Goal: Task Accomplishment & Management: Manage account settings

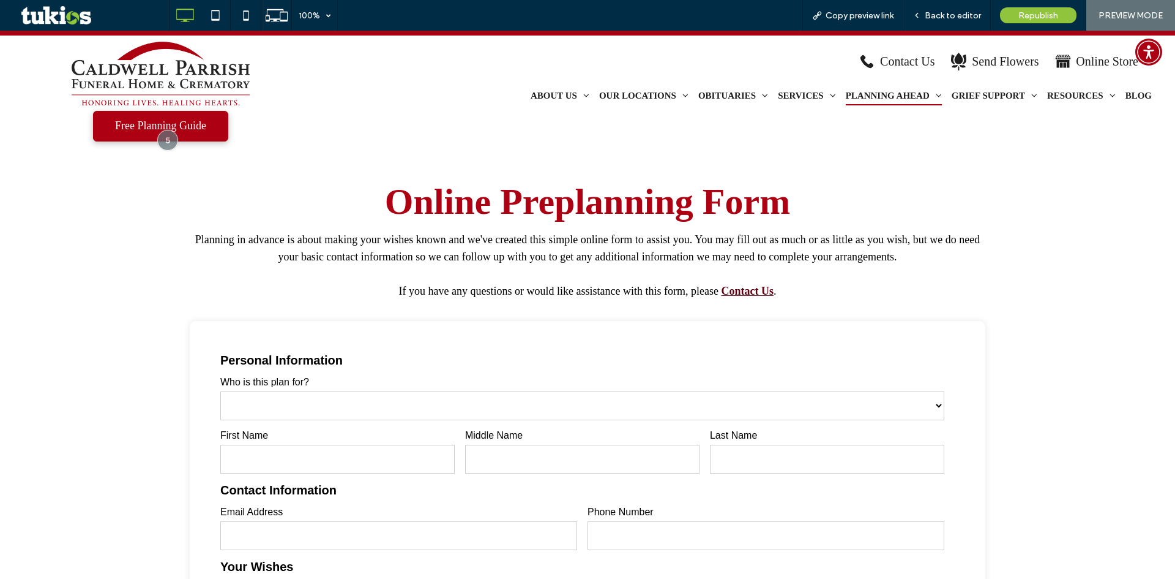
scroll to position [429, 0]
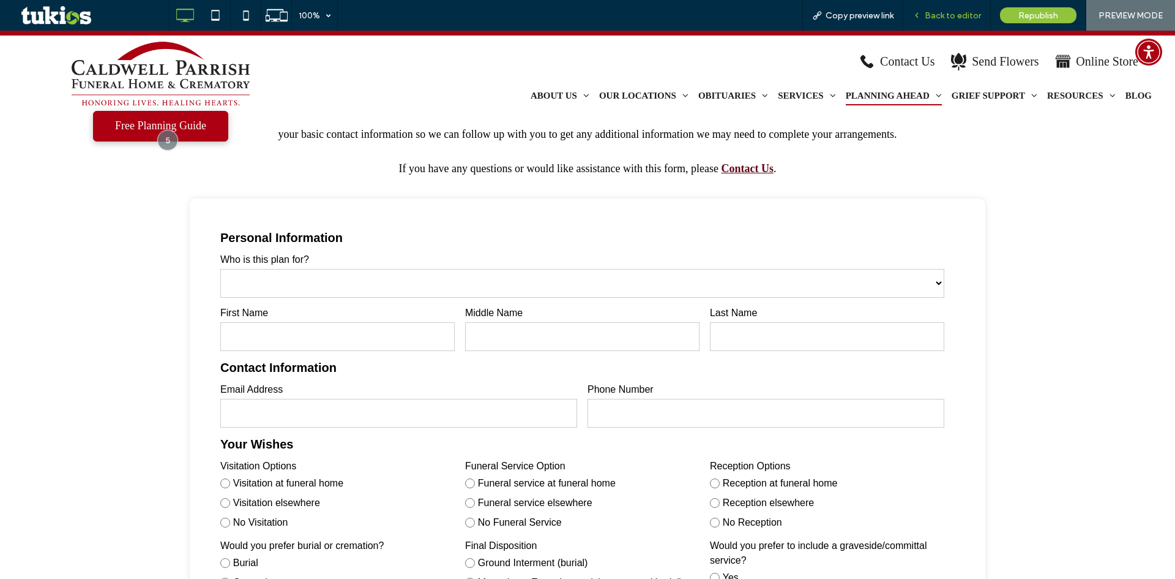
click at [954, 15] on span "Back to editor" at bounding box center [953, 15] width 56 height 10
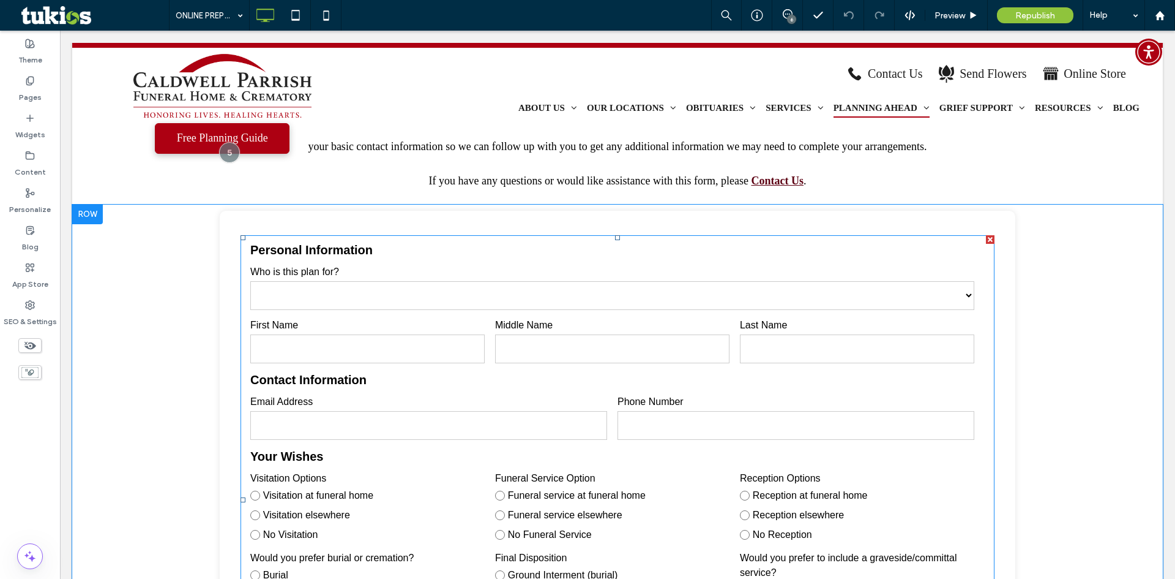
click at [460, 301] on select "****** ****** ****** ******** ***** ******" at bounding box center [612, 295] width 724 height 29
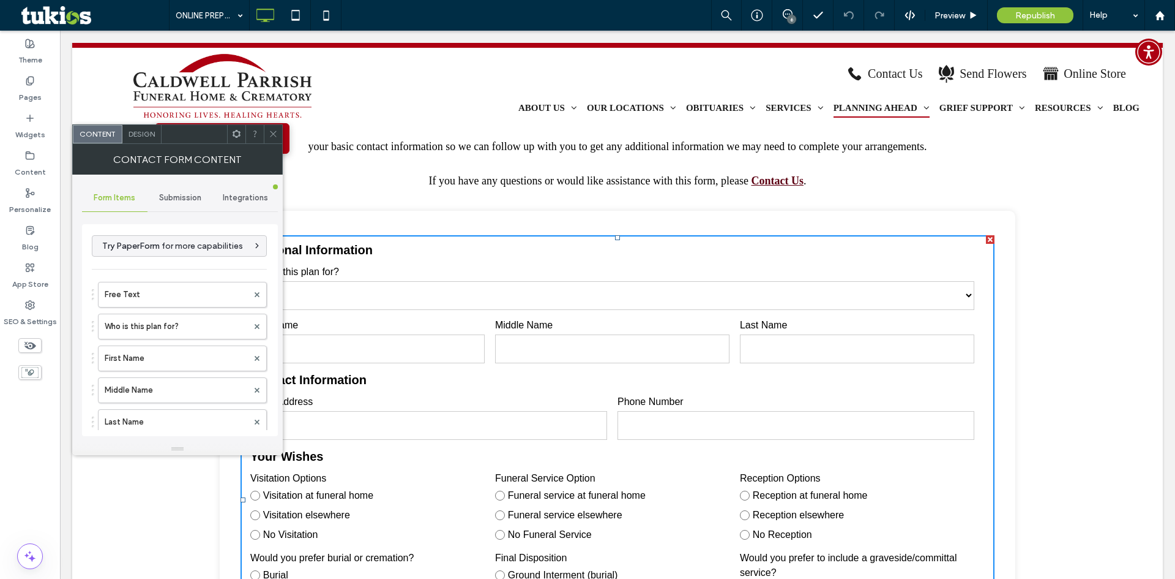
type input "******"
type input "**********"
click at [230, 197] on span "Integrations" at bounding box center [245, 198] width 45 height 10
click at [199, 198] on span "Submission" at bounding box center [180, 198] width 42 height 10
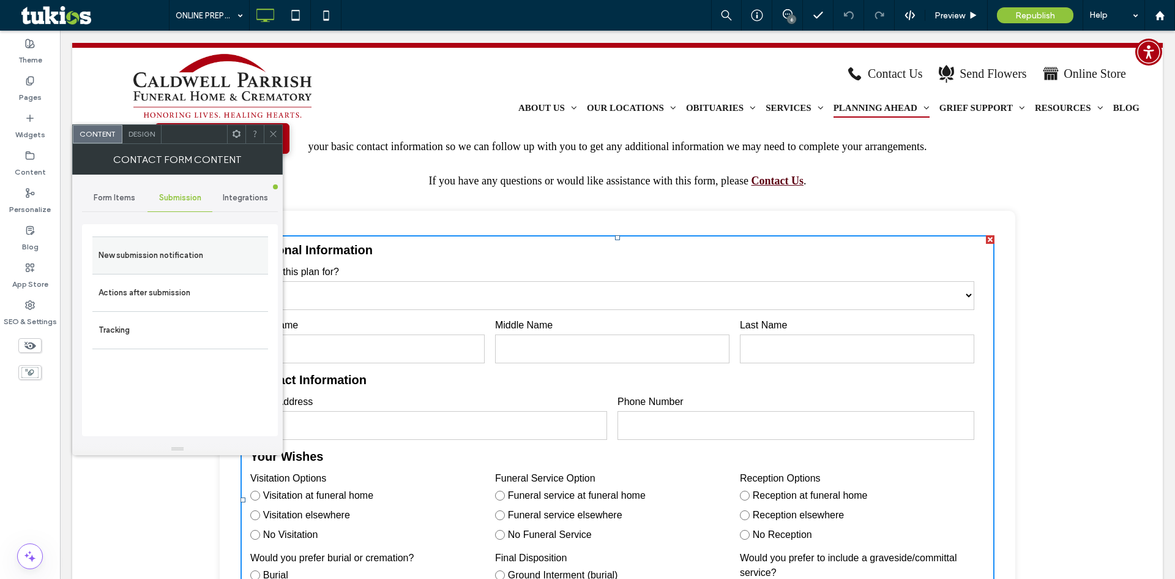
click at [214, 247] on label "New submission notification" at bounding box center [180, 255] width 163 height 24
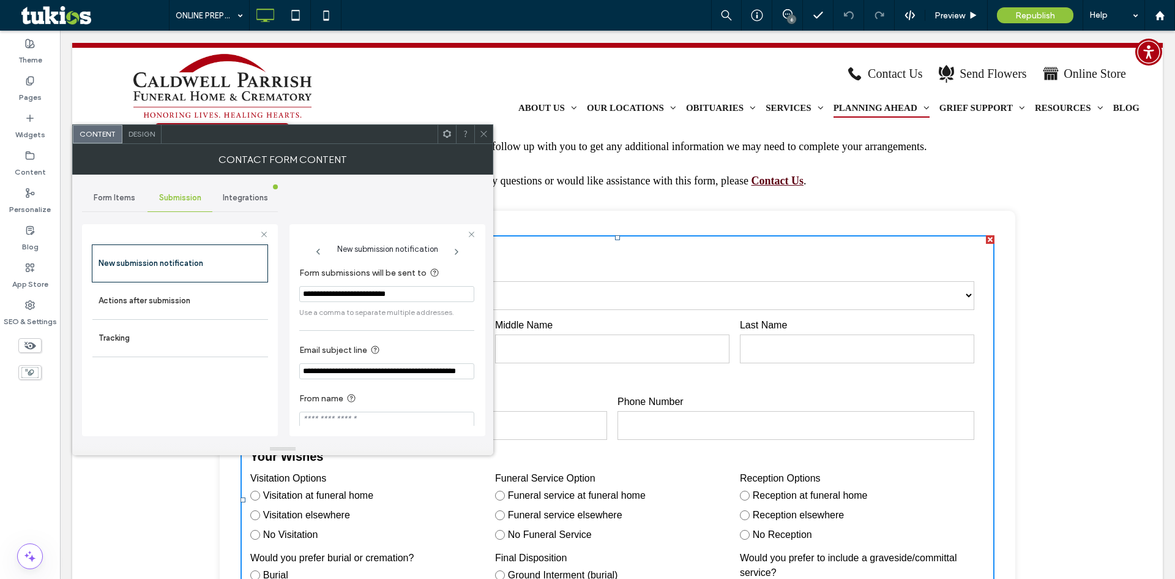
click at [484, 140] on span at bounding box center [483, 134] width 9 height 18
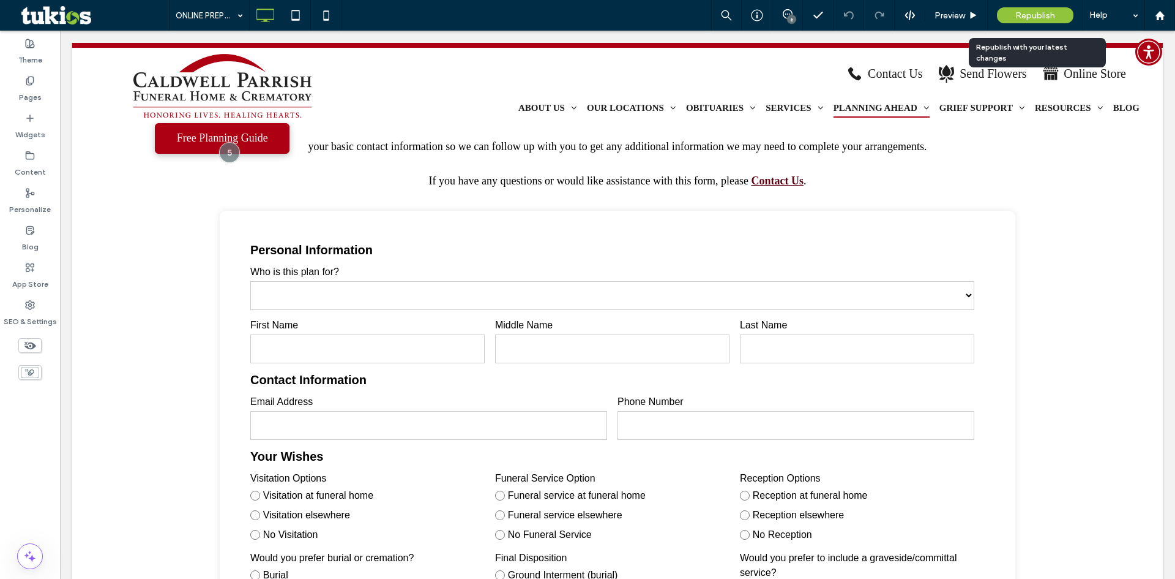
click at [1017, 11] on span "Republish" at bounding box center [1036, 15] width 40 height 10
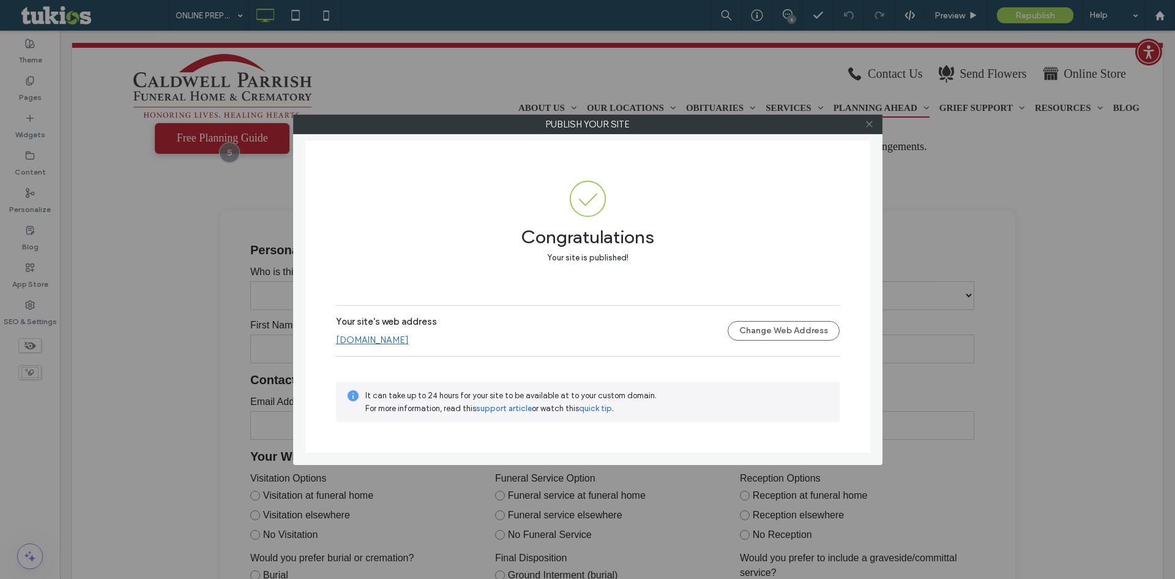
click at [871, 125] on icon at bounding box center [869, 123] width 9 height 9
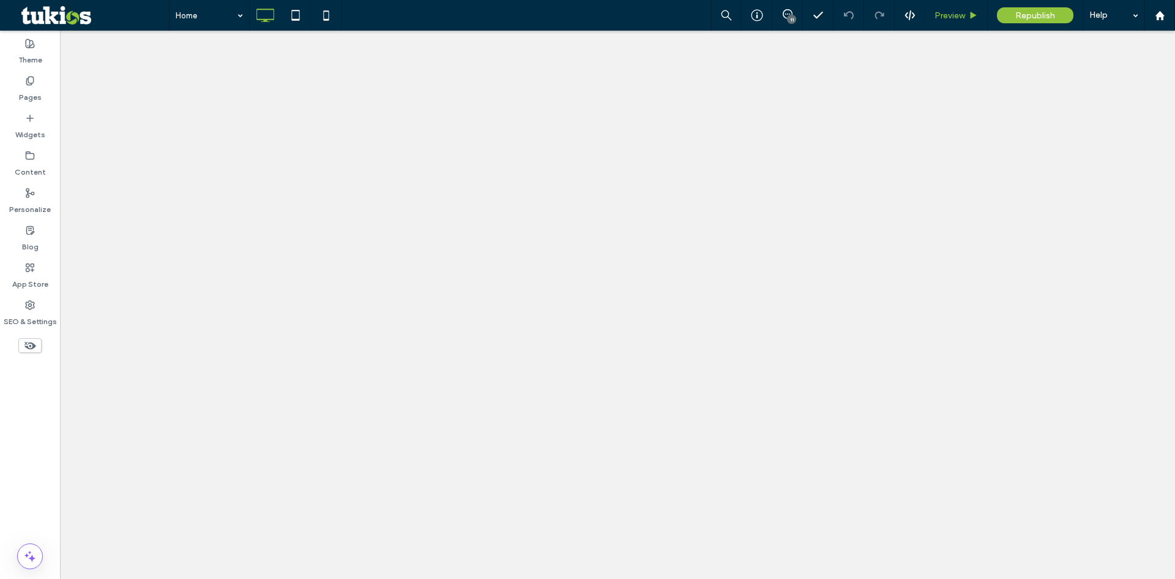
click at [962, 12] on span "Preview" at bounding box center [950, 15] width 31 height 10
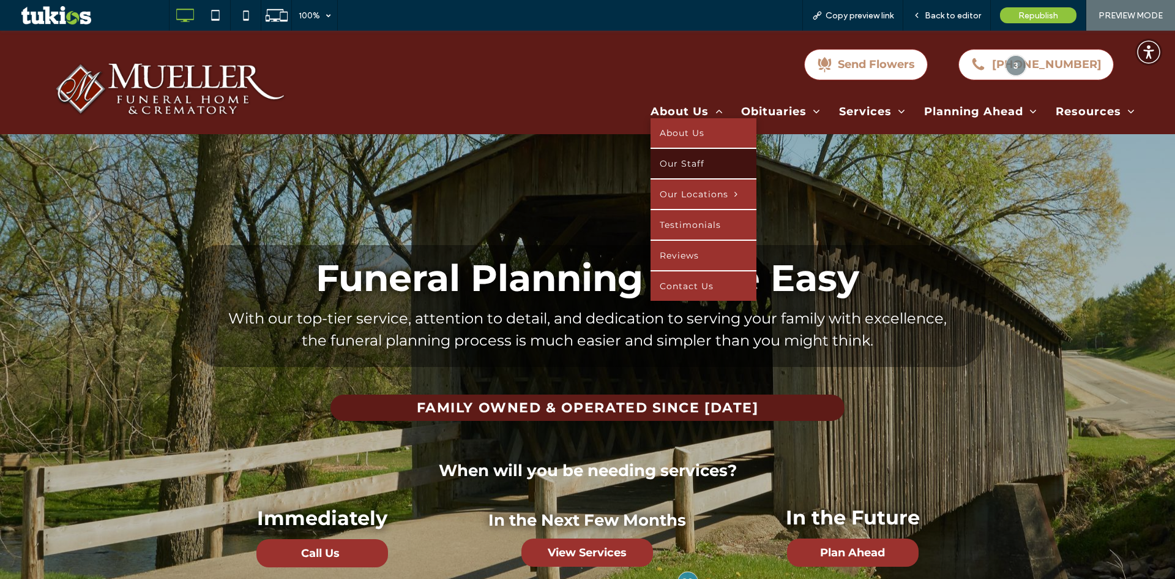
click at [694, 156] on link "Our Staff" at bounding box center [704, 163] width 106 height 29
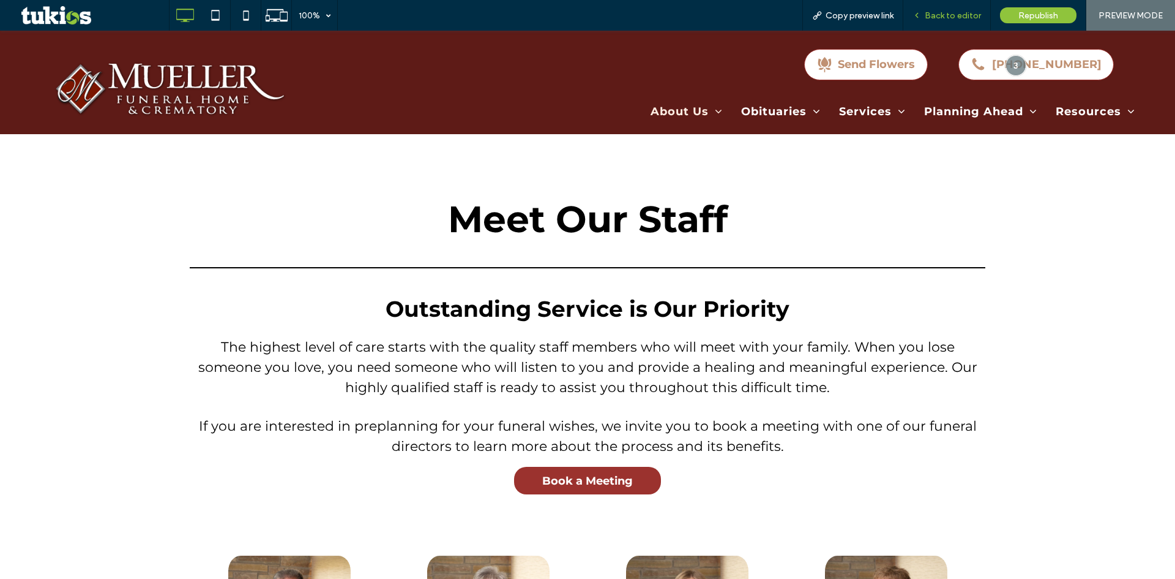
click at [970, 13] on span "Back to editor" at bounding box center [953, 15] width 56 height 10
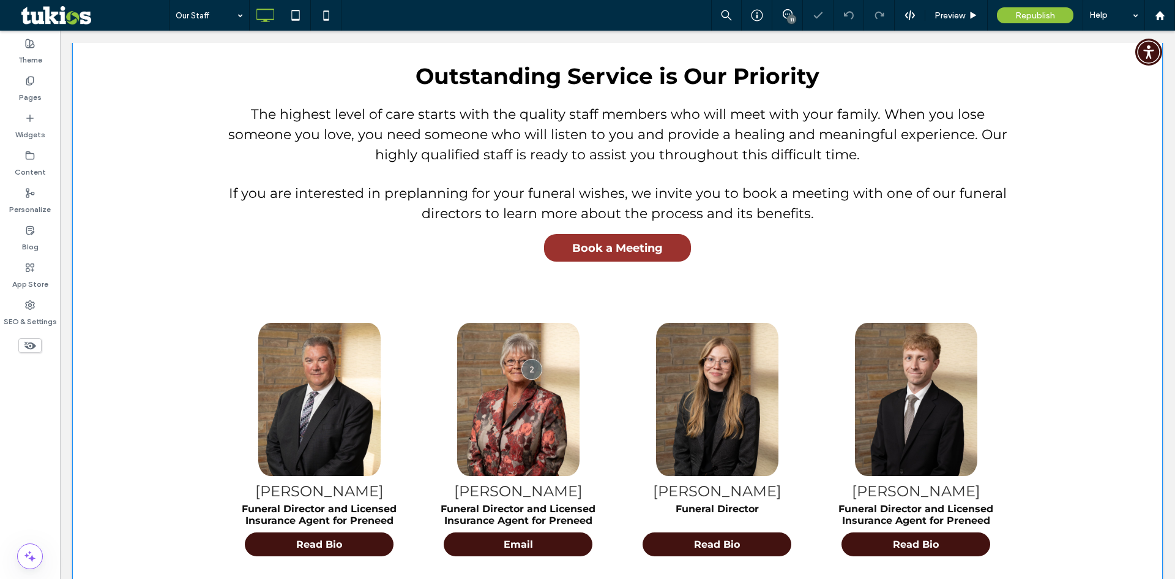
scroll to position [429, 0]
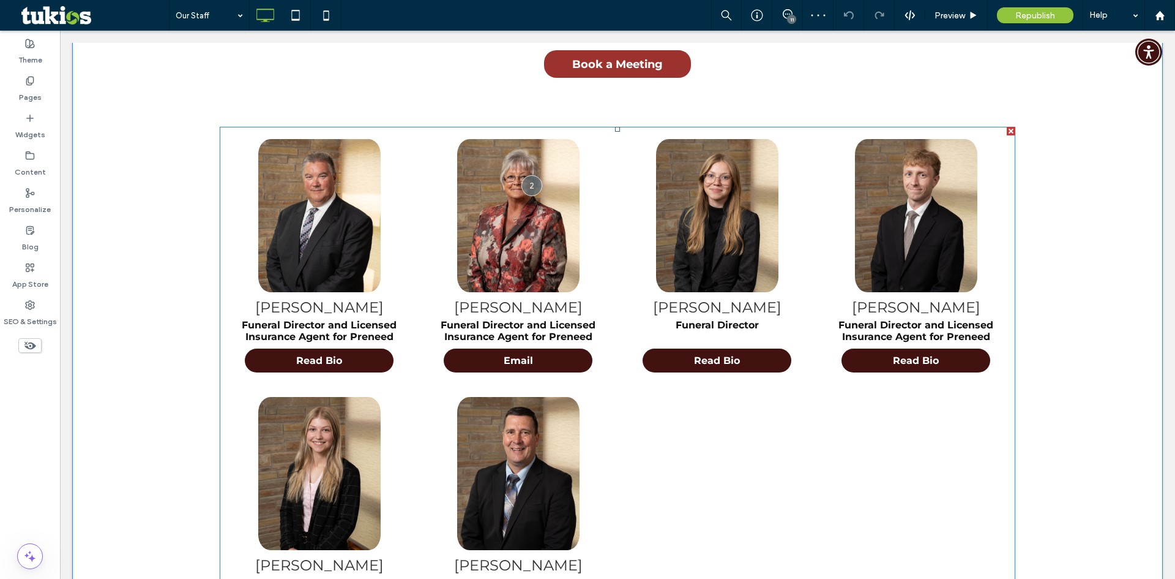
click at [640, 309] on span at bounding box center [618, 359] width 796 height 465
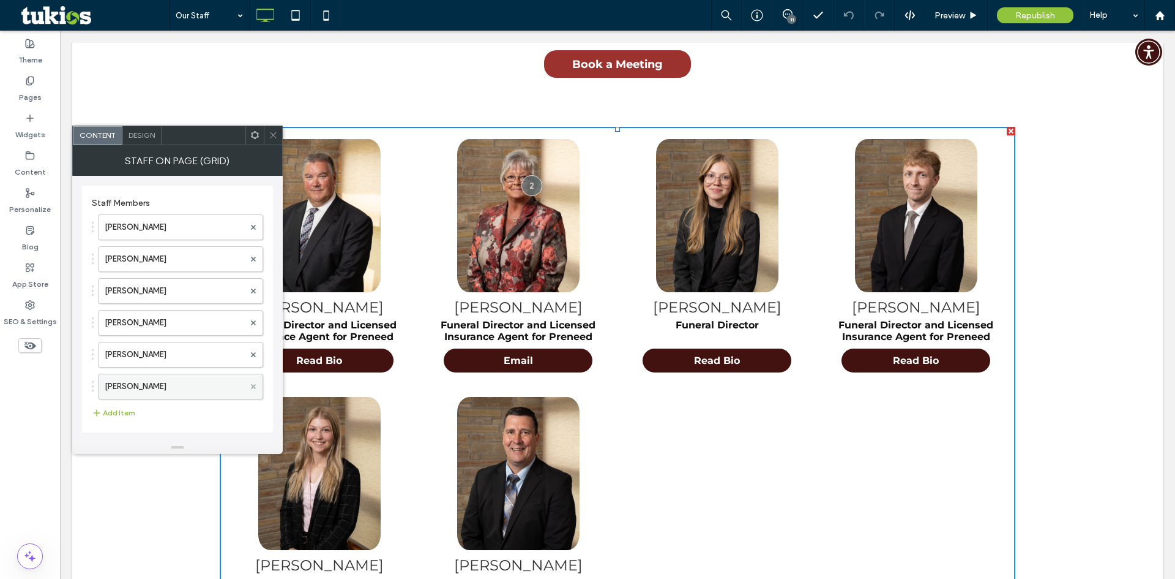
click at [255, 384] on icon at bounding box center [253, 386] width 5 height 5
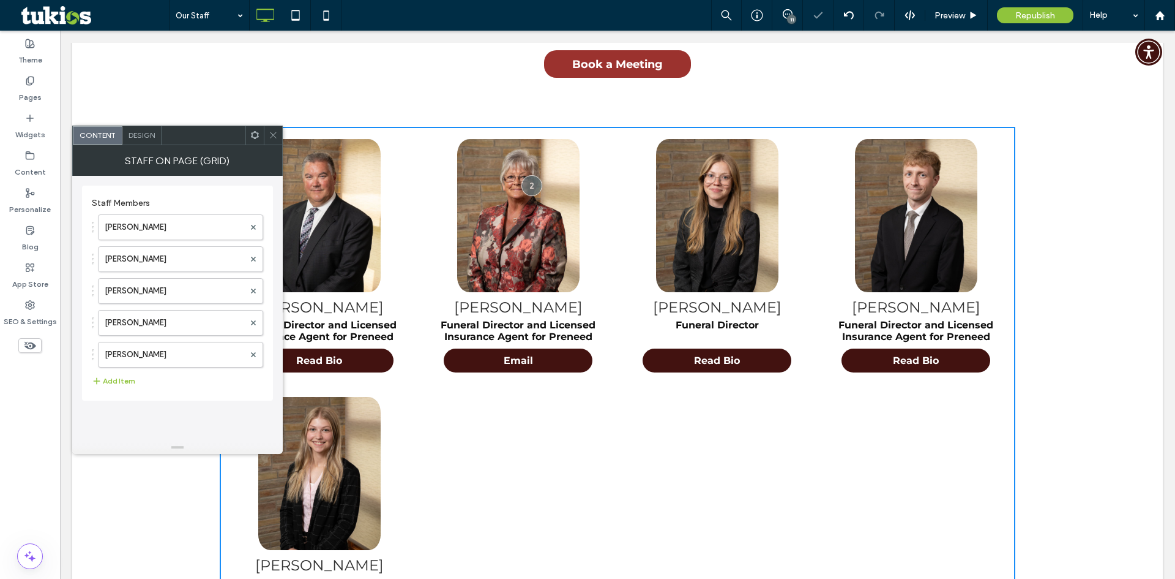
click at [274, 140] on span at bounding box center [273, 135] width 9 height 18
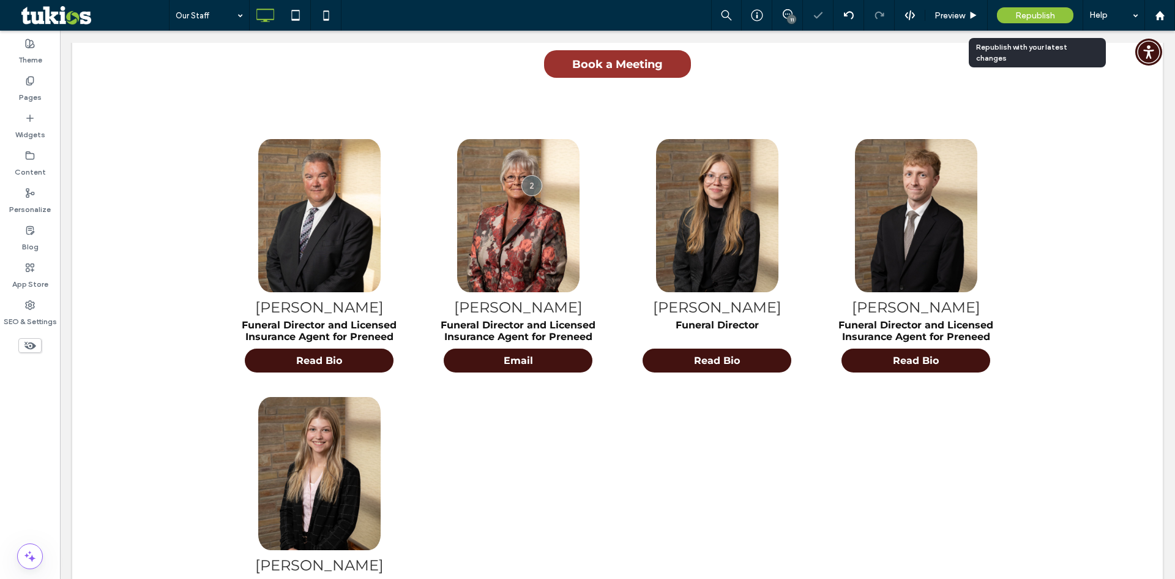
click at [1051, 11] on span "Republish" at bounding box center [1036, 15] width 40 height 10
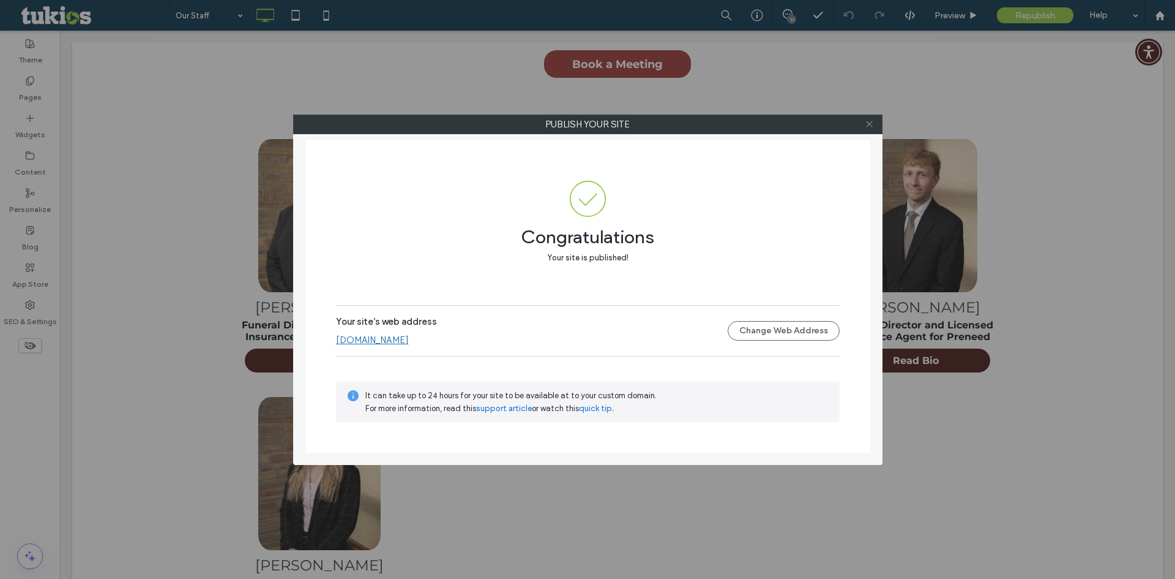
click at [869, 121] on icon at bounding box center [869, 123] width 9 height 9
